Goal: Information Seeking & Learning: Learn about a topic

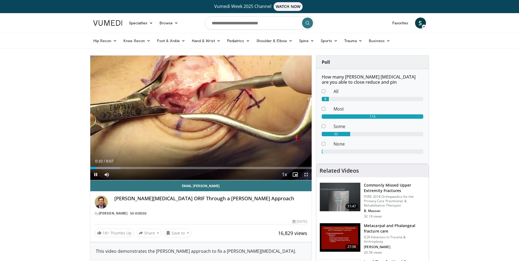
click at [305, 174] on span "Video Player" at bounding box center [306, 174] width 11 height 11
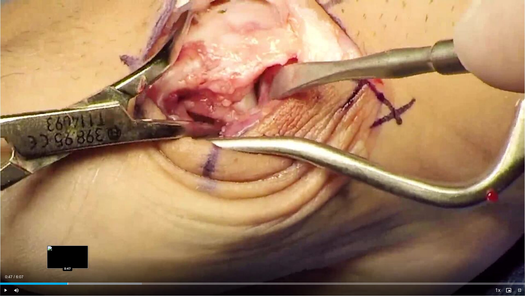
click at [68, 261] on div "Loaded : 27.01% 0:47 0:47" at bounding box center [262, 281] width 525 height 5
click at [57, 261] on div "Loaded : 29.71% 0:40 0:40" at bounding box center [262, 281] width 525 height 5
click at [46, 261] on div "0:41" at bounding box center [29, 283] width 59 height 2
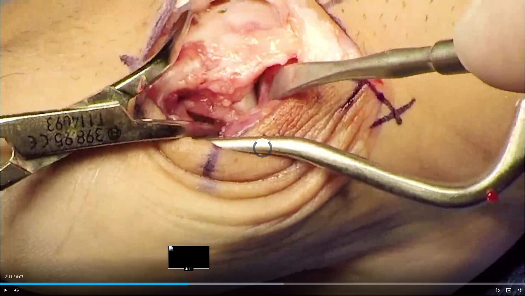
click at [189, 261] on div "Progress Bar" at bounding box center [189, 283] width 1 height 2
click at [183, 261] on div "Progress Bar" at bounding box center [183, 283] width 1 height 2
click at [177, 261] on div "Progress Bar" at bounding box center [177, 283] width 1 height 2
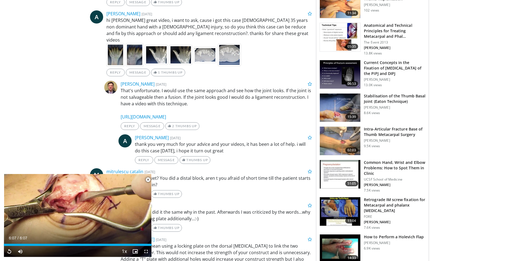
scroll to position [356, 0]
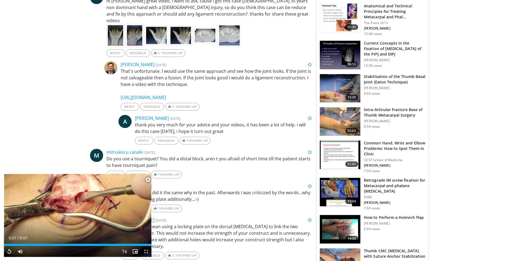
click at [377, 112] on h3 "Intra-Articular Fracture Base of Thumb Metacarpal Surgery" at bounding box center [395, 112] width 62 height 11
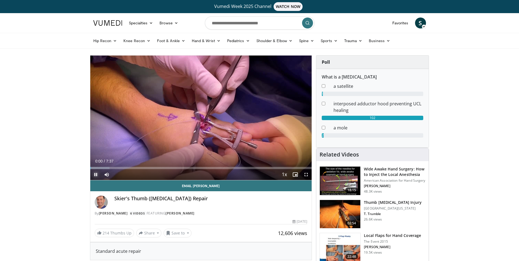
click at [94, 173] on span "Video Player" at bounding box center [95, 174] width 11 height 11
click at [306, 174] on span "Video Player" at bounding box center [306, 174] width 11 height 11
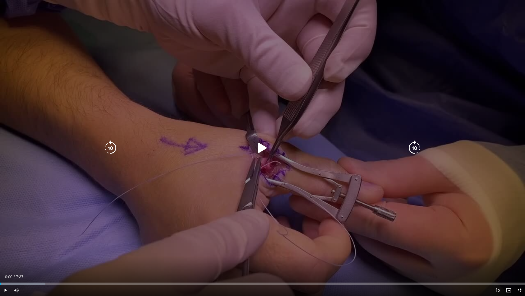
click at [261, 149] on icon "Video Player" at bounding box center [262, 147] width 15 height 15
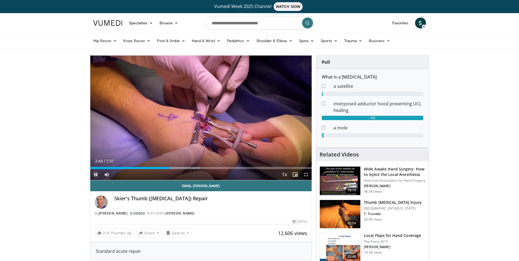
click at [96, 173] on span "Video Player" at bounding box center [95, 174] width 11 height 11
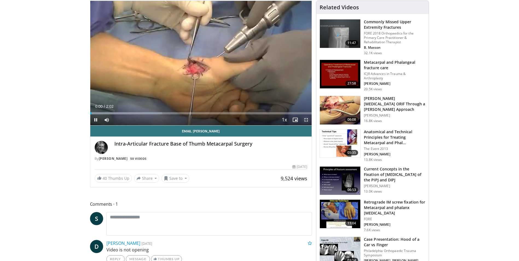
click at [305, 120] on span "Video Player" at bounding box center [306, 119] width 11 height 11
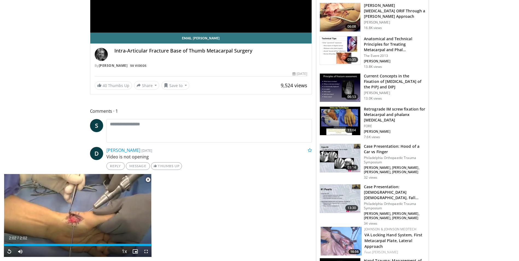
scroll to position [164, 0]
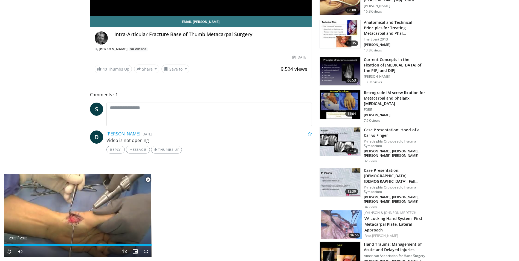
click at [150, 178] on span "Video Player" at bounding box center [148, 179] width 11 height 11
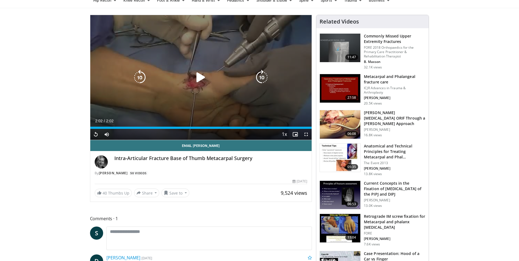
scroll to position [0, 0]
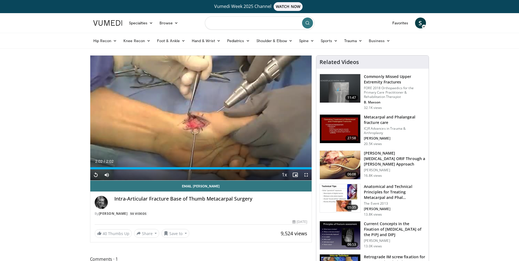
click at [259, 25] on input "Search topics, interventions" at bounding box center [259, 22] width 109 height 13
type input "**********"
click at [306, 22] on icon "submit" at bounding box center [307, 23] width 4 height 4
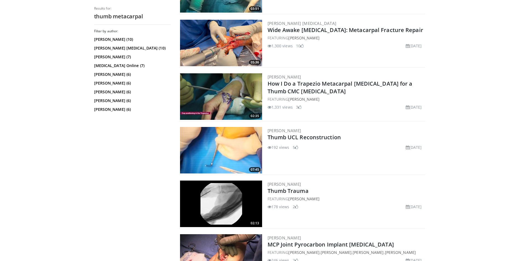
scroll to position [629, 0]
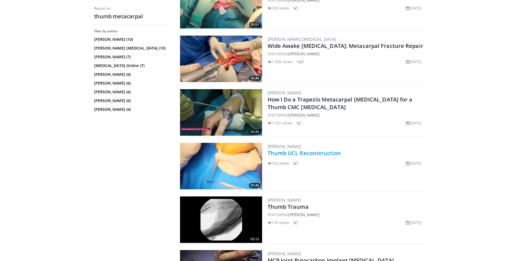
click at [290, 152] on link "Thumb UCL Reconstruction" at bounding box center [304, 152] width 73 height 7
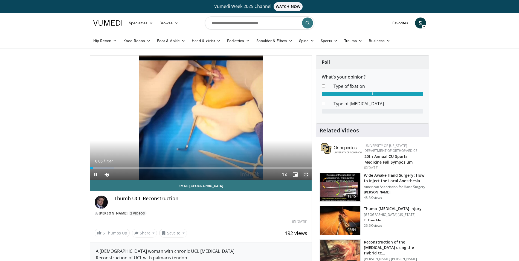
click at [306, 174] on span "Video Player" at bounding box center [306, 174] width 11 height 11
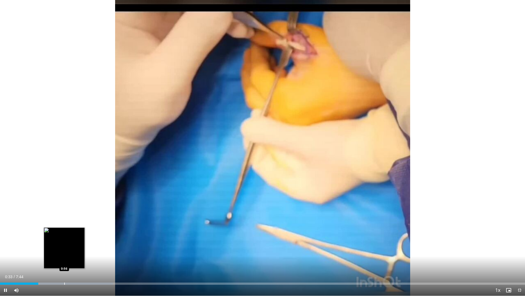
click at [64, 261] on div "Loaded : 21.50% 0:33 0:56" at bounding box center [262, 281] width 525 height 5
click at [60, 261] on div "Loaded : 25.81% 0:58 0:52" at bounding box center [262, 281] width 525 height 5
click at [56, 261] on div "Progress Bar" at bounding box center [56, 283] width 1 height 2
click at [54, 261] on div "0:50" at bounding box center [28, 283] width 57 height 2
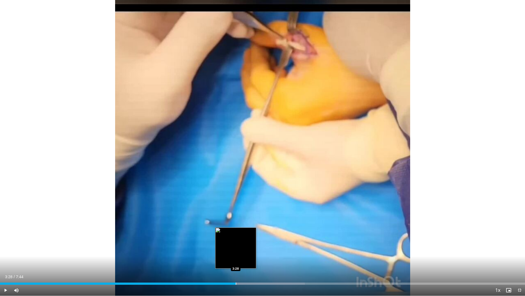
drag, startPoint x: 186, startPoint y: 283, endPoint x: 236, endPoint y: 283, distance: 50.6
click at [236, 261] on div "Loaded : 58.09% 3:28 3:28" at bounding box center [262, 283] width 525 height 2
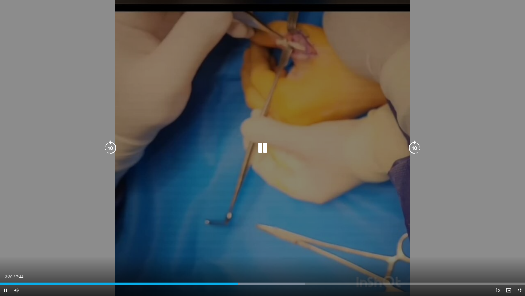
click at [244, 140] on div "10 seconds Tap to unmute" at bounding box center [262, 147] width 525 height 295
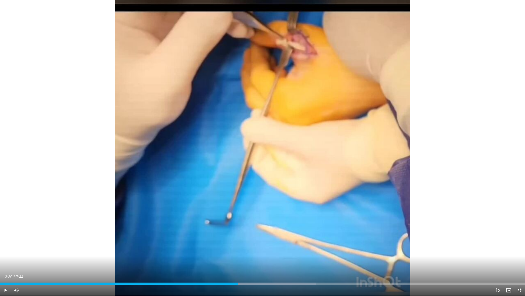
click at [315, 261] on video-js "**********" at bounding box center [262, 148] width 525 height 296
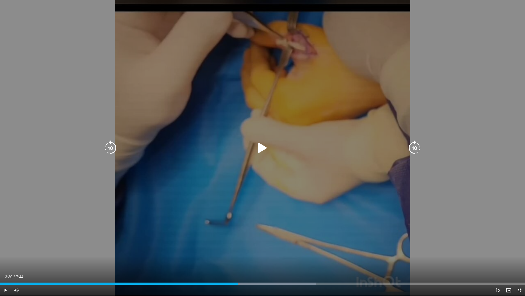
click at [234, 222] on div "10 seconds Tap to unmute" at bounding box center [262, 147] width 525 height 295
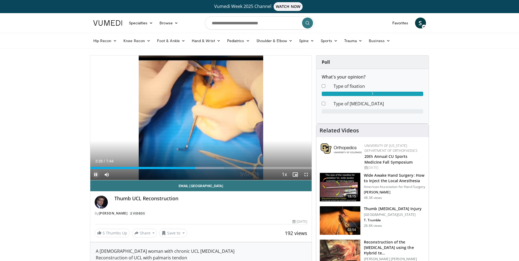
click at [96, 174] on span "Video Player" at bounding box center [95, 174] width 11 height 11
